Goal: Information Seeking & Learning: Learn about a topic

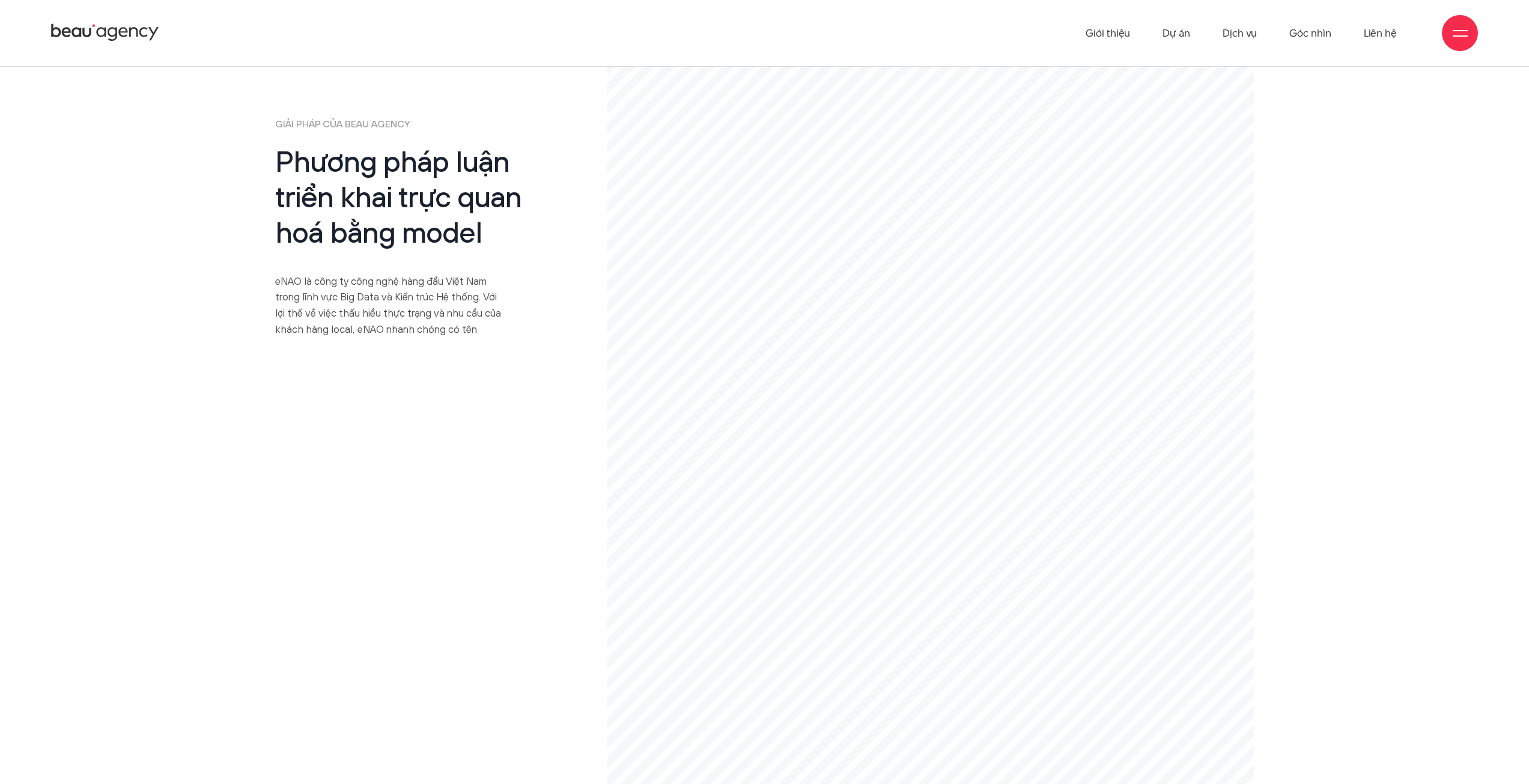
scroll to position [7270, 0]
drag, startPoint x: 551, startPoint y: 267, endPoint x: 392, endPoint y: 247, distance: 160.3
click at [392, 276] on p "eNAO là công ty công nghệ hàng đầu Việt Nam trong lĩnh vực Big Data và Kiến trú…" at bounding box center [392, 308] width 233 height 64
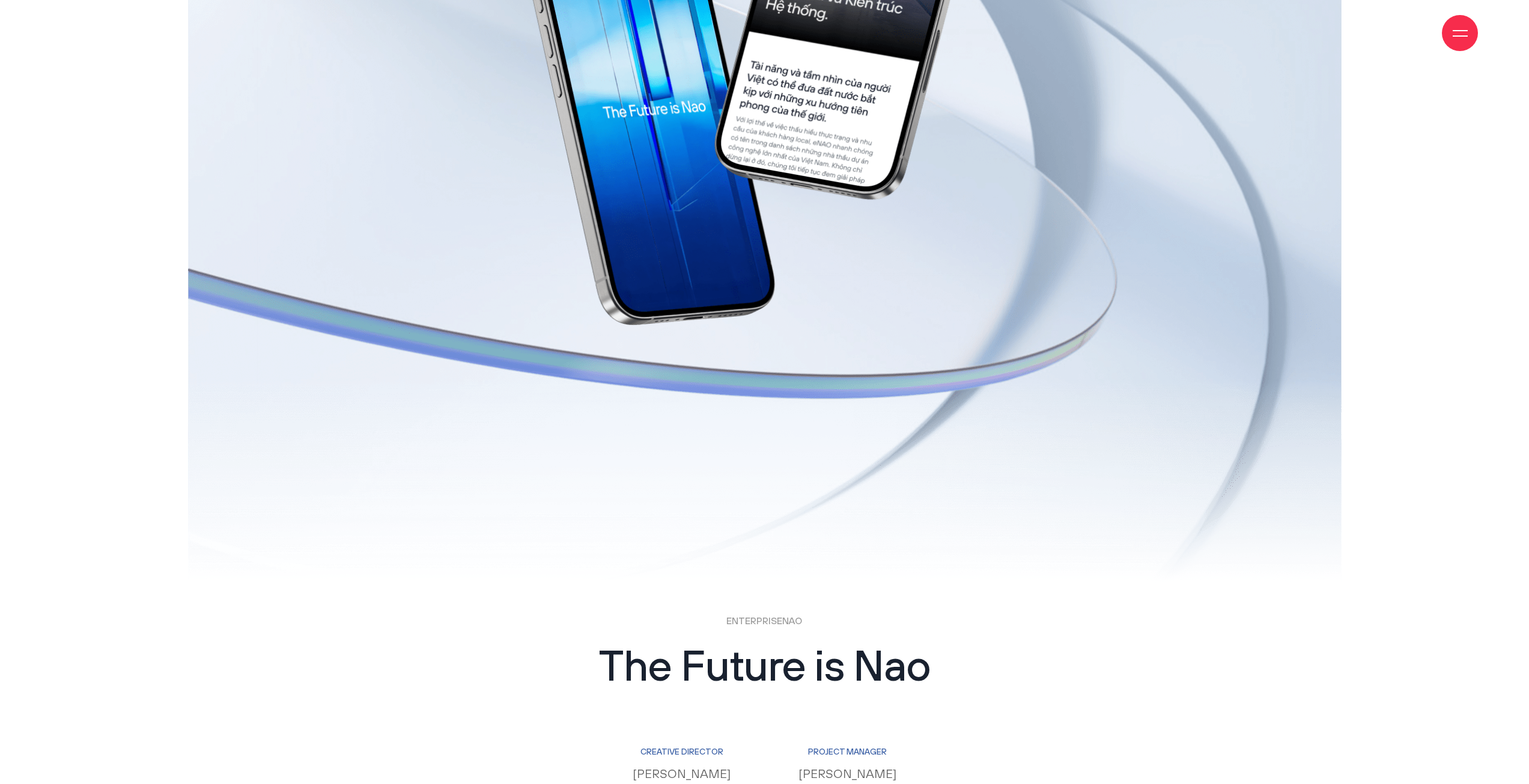
scroll to position [12016, 0]
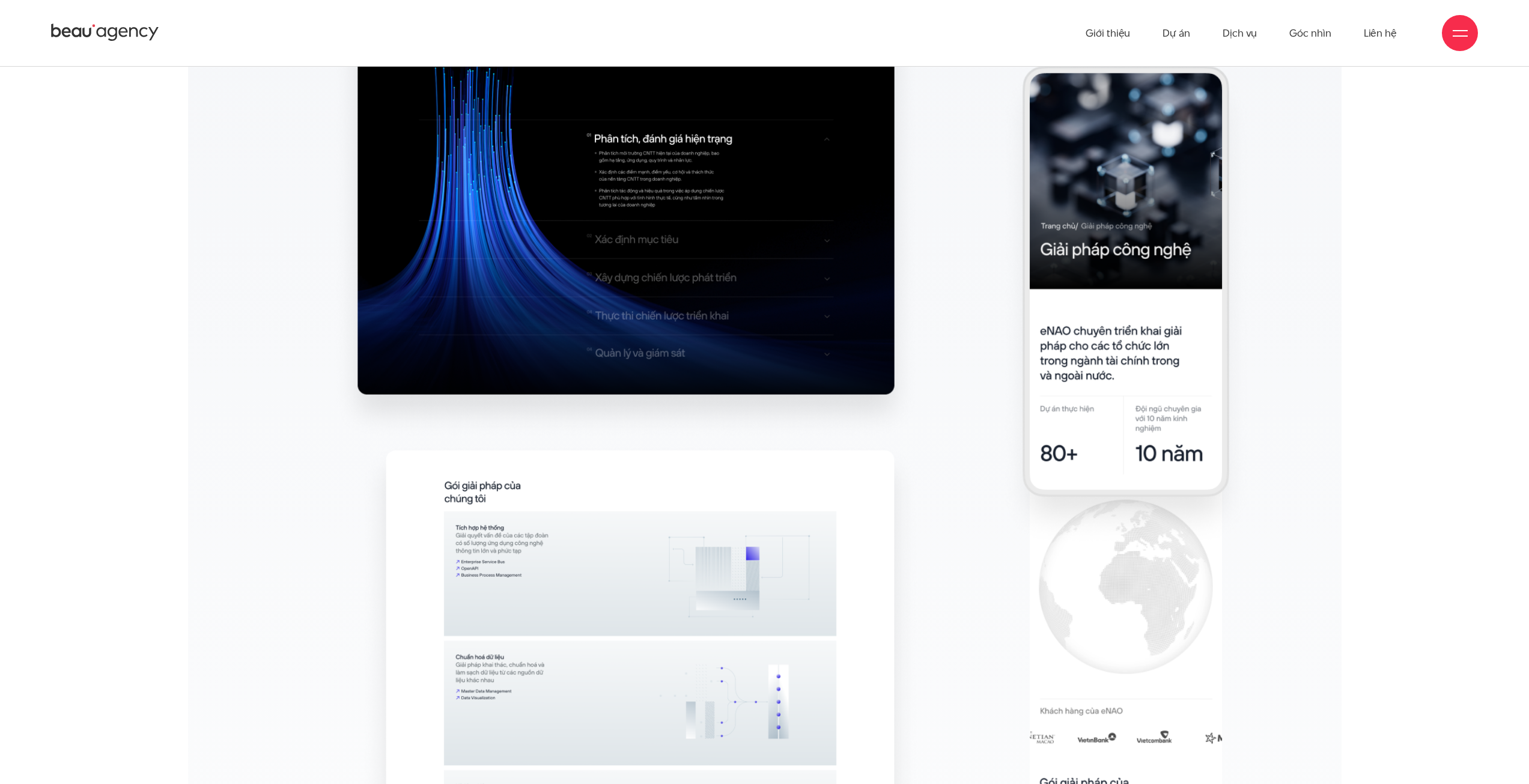
scroll to position [10334, 0]
drag, startPoint x: 558, startPoint y: 109, endPoint x: 561, endPoint y: 103, distance: 6.7
click at [1182, 34] on link "Dự án" at bounding box center [1176, 32] width 27 height 66
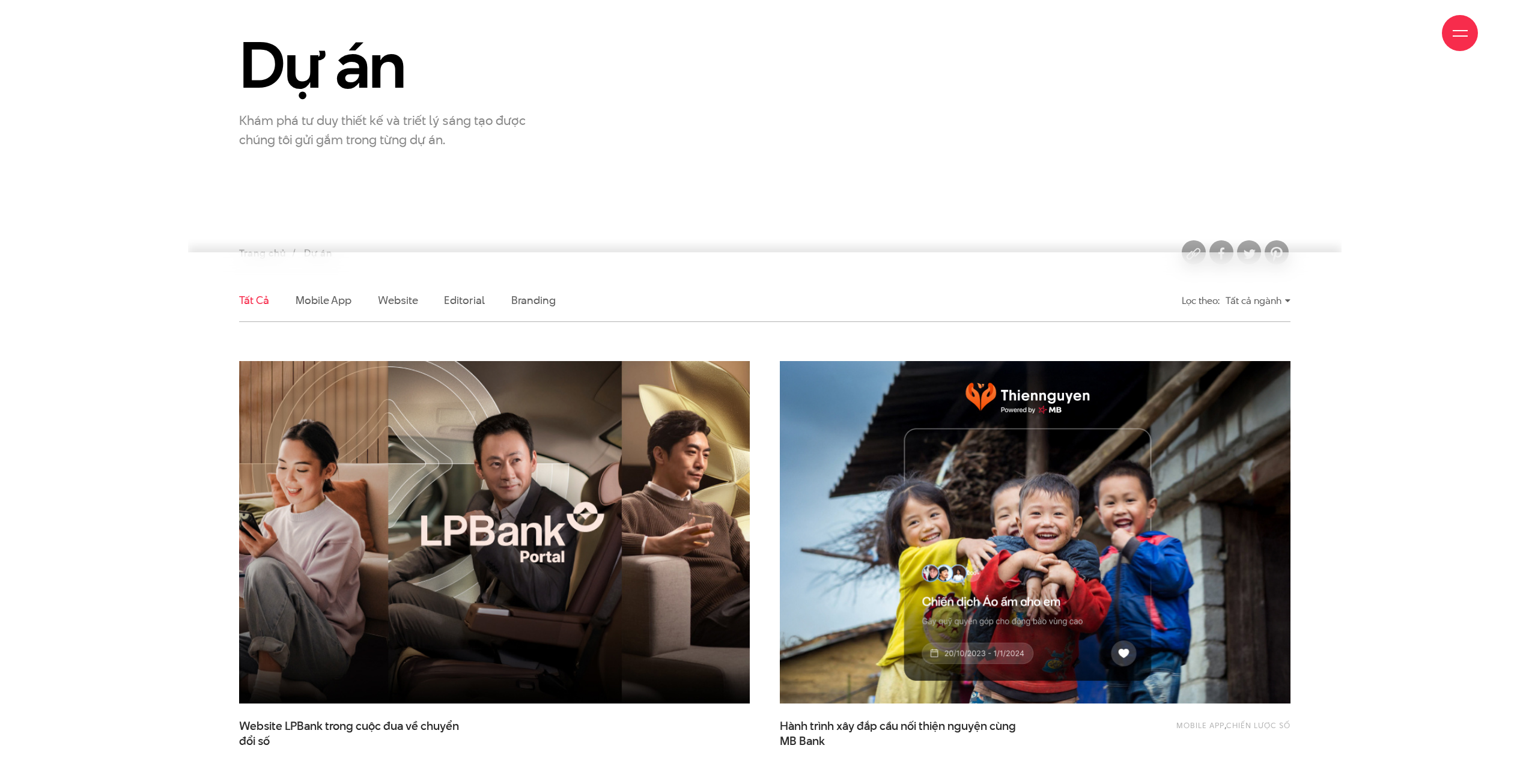
scroll to position [180, 0]
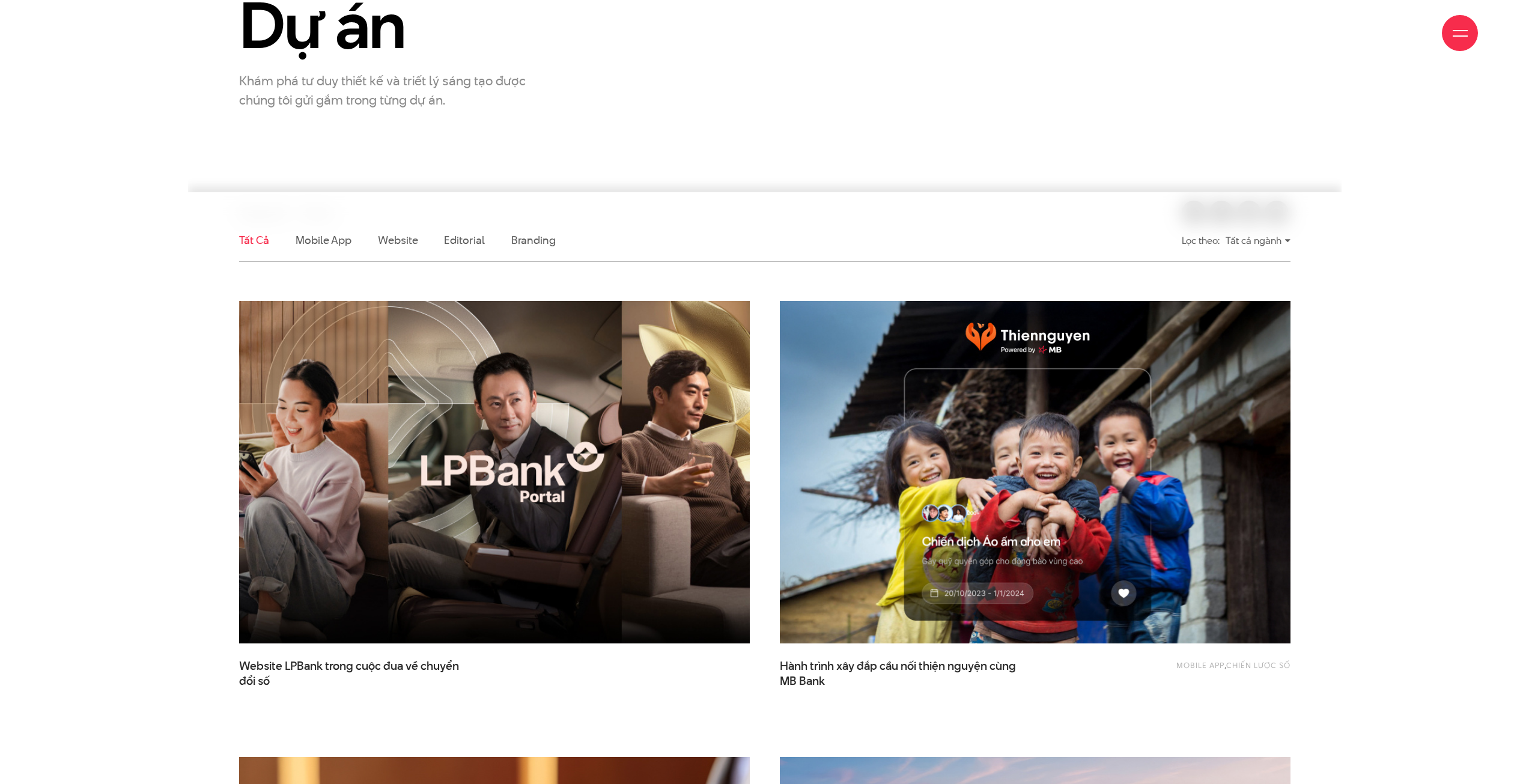
click at [486, 451] on img at bounding box center [495, 472] width 562 height 376
